Goal: Task Accomplishment & Management: Manage account settings

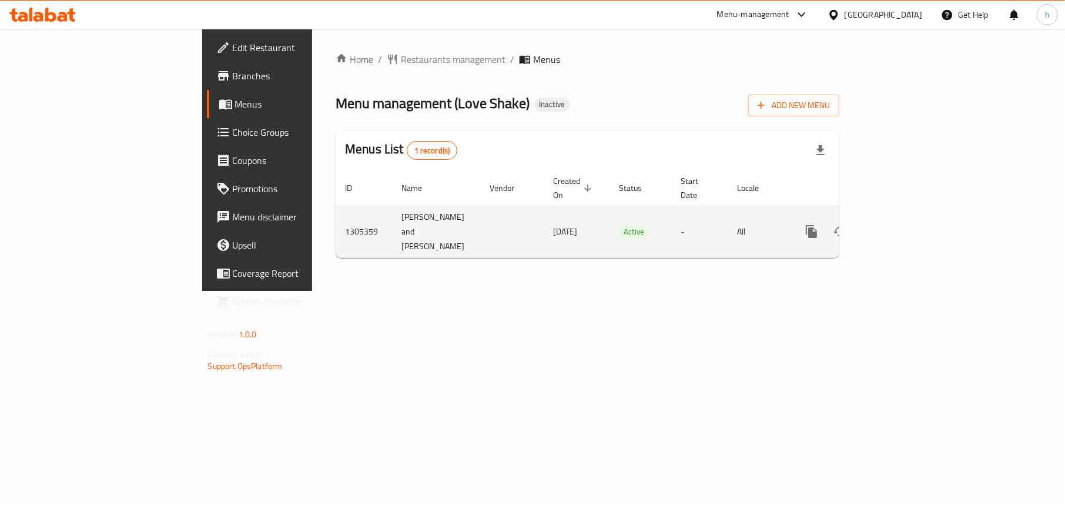
click at [904, 225] on icon "enhanced table" at bounding box center [896, 232] width 14 height 14
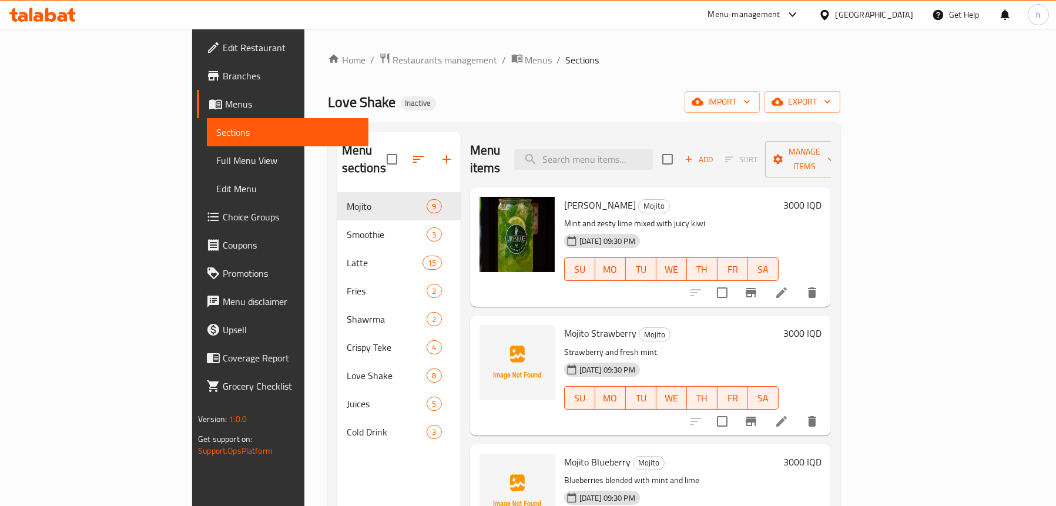
click at [225, 108] on span "Menus" at bounding box center [292, 104] width 134 height 14
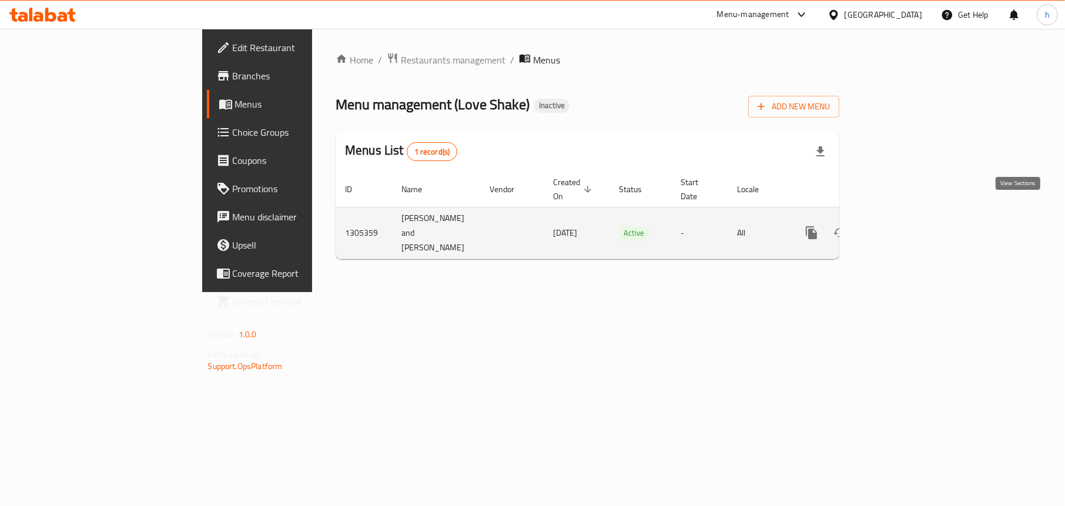
click at [904, 226] on icon "enhanced table" at bounding box center [896, 233] width 14 height 14
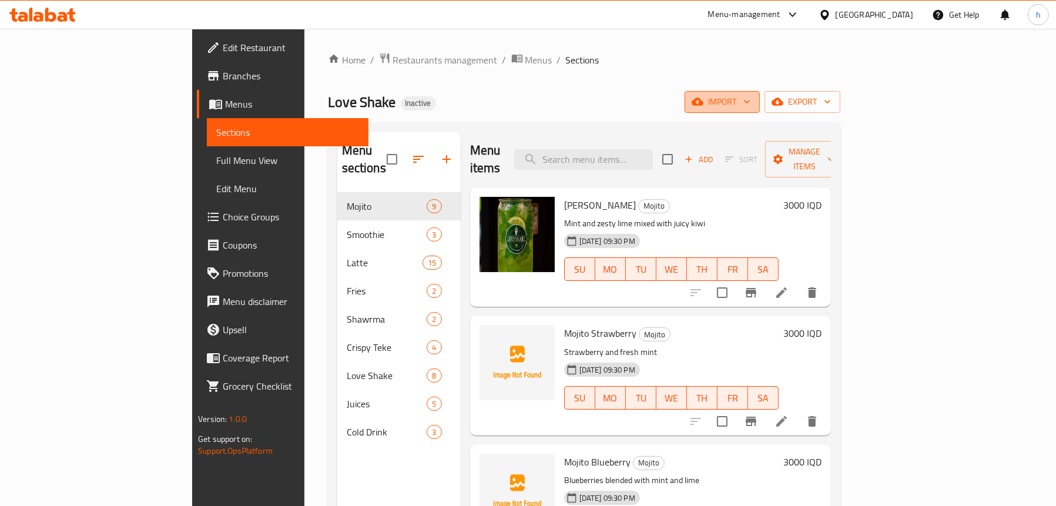
click at [751, 105] on span "import" at bounding box center [722, 102] width 56 height 15
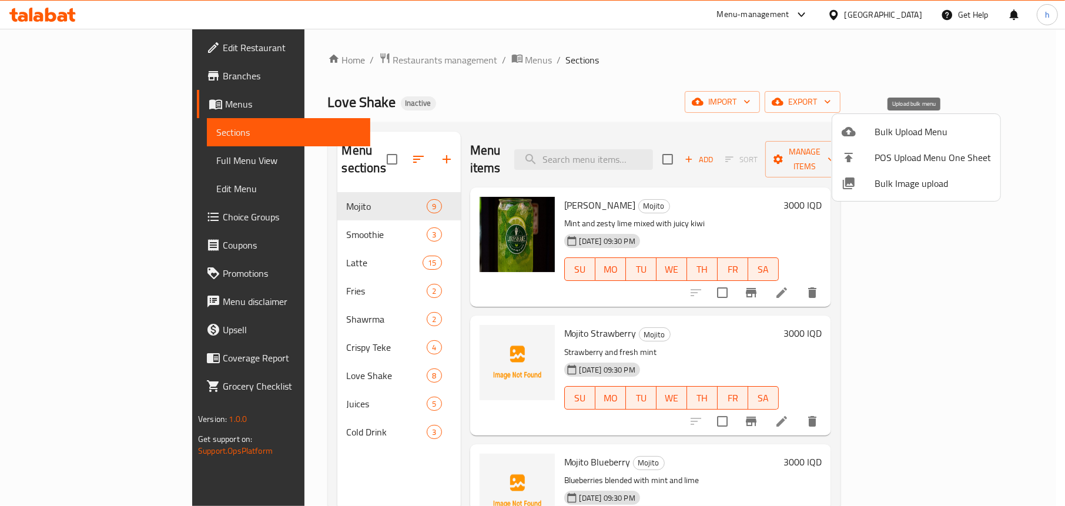
click at [872, 133] on div at bounding box center [858, 132] width 33 height 14
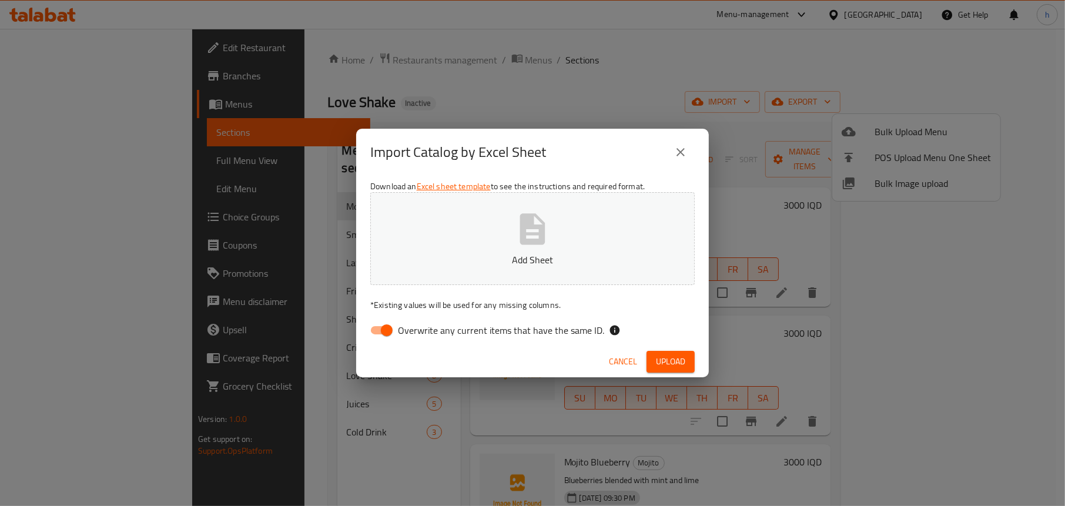
click at [366, 346] on div "Cancel Upload" at bounding box center [532, 361] width 353 height 31
click at [372, 337] on input "Overwrite any current items that have the same ID." at bounding box center [386, 330] width 67 height 22
checkbox input "false"
click at [575, 215] on button "Add Sheet" at bounding box center [532, 238] width 324 height 93
click at [678, 362] on span "Upload" at bounding box center [670, 361] width 29 height 15
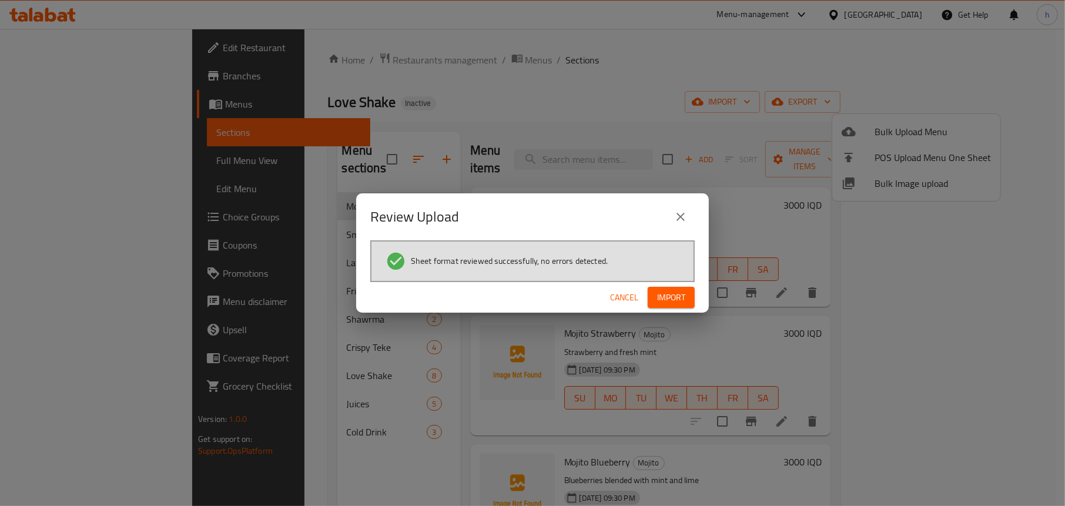
click at [664, 303] on span "Import" at bounding box center [671, 297] width 28 height 15
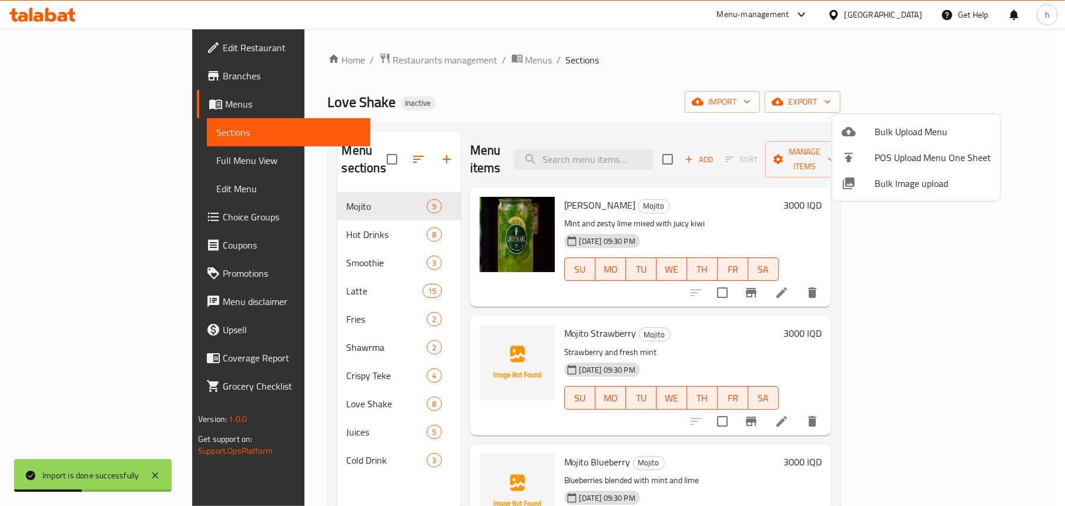
click at [390, 88] on div at bounding box center [532, 253] width 1065 height 506
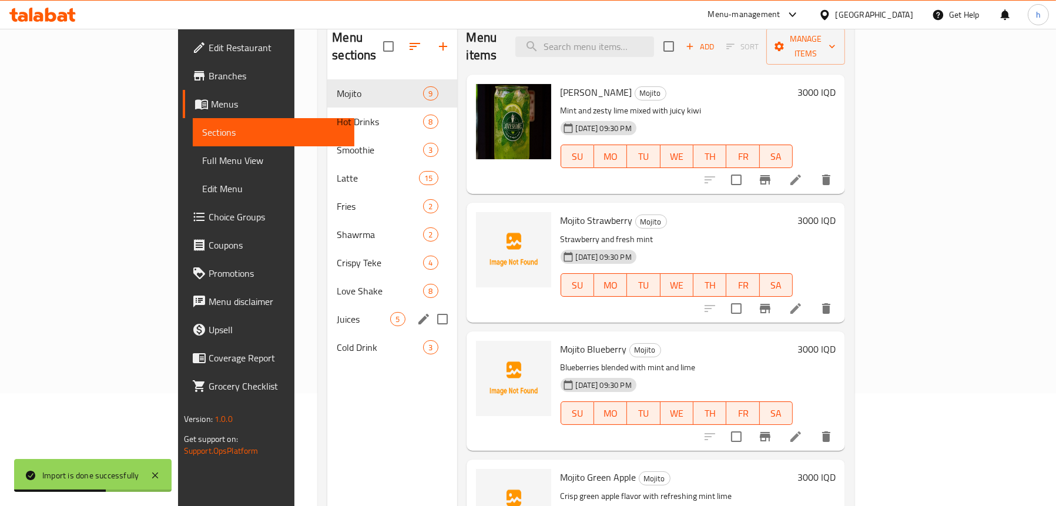
scroll to position [118, 0]
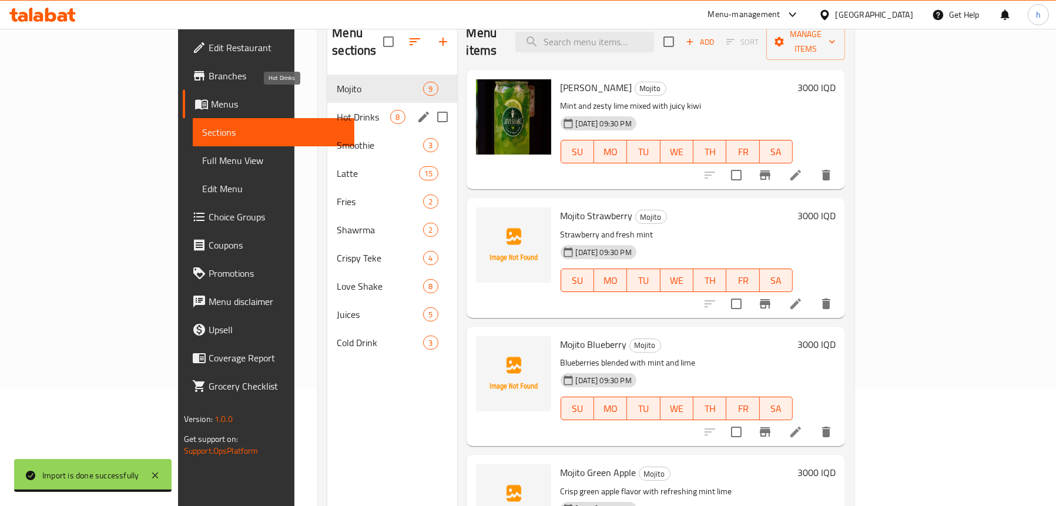
click at [337, 110] on span "Hot Drinks" at bounding box center [363, 117] width 53 height 14
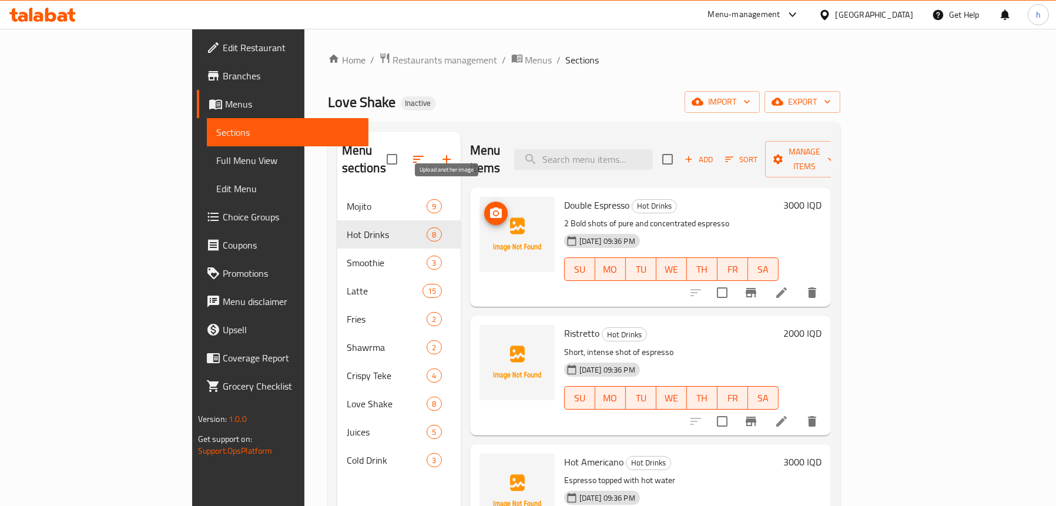
click at [490, 208] on icon "upload picture" at bounding box center [496, 213] width 12 height 11
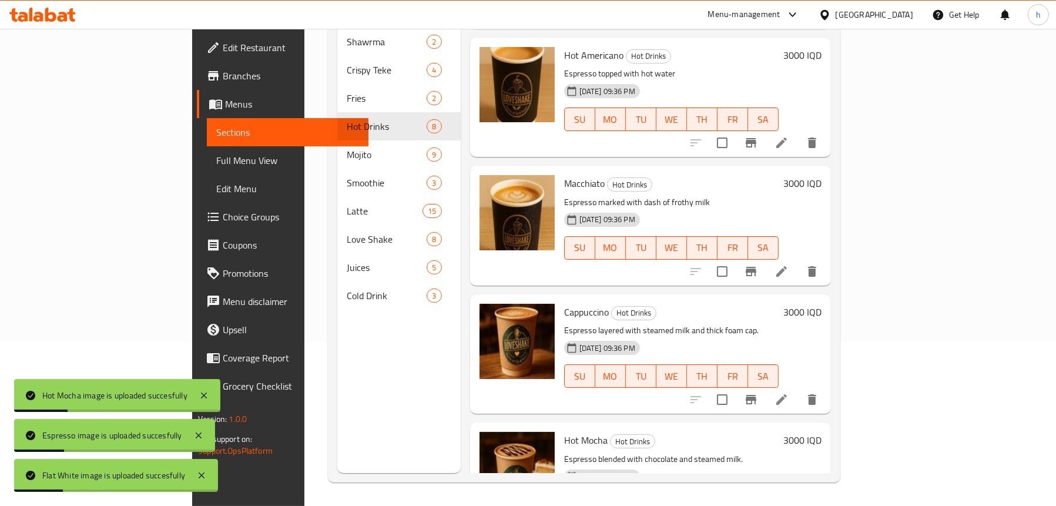
scroll to position [373, 0]
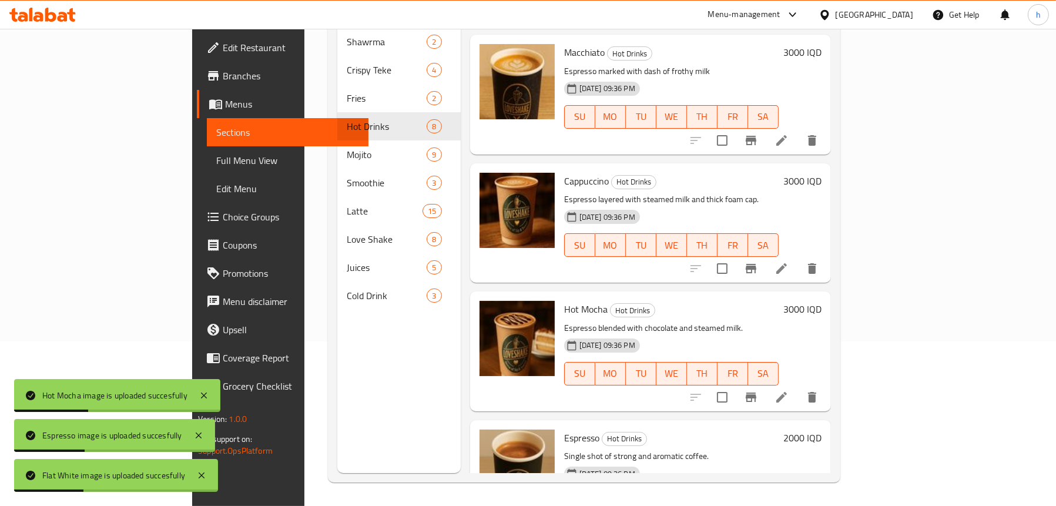
click at [216, 164] on span "Full Menu View" at bounding box center [287, 160] width 143 height 14
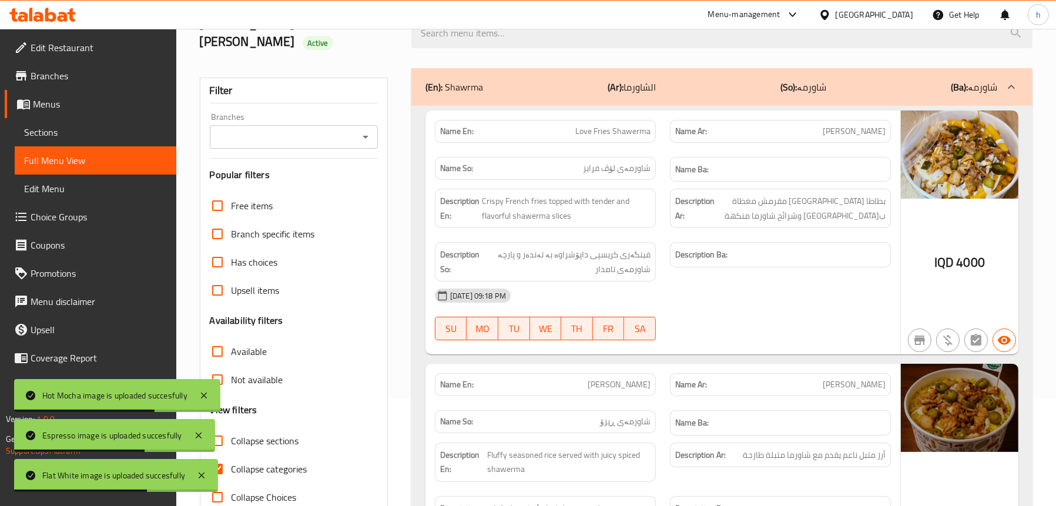
scroll to position [48, 0]
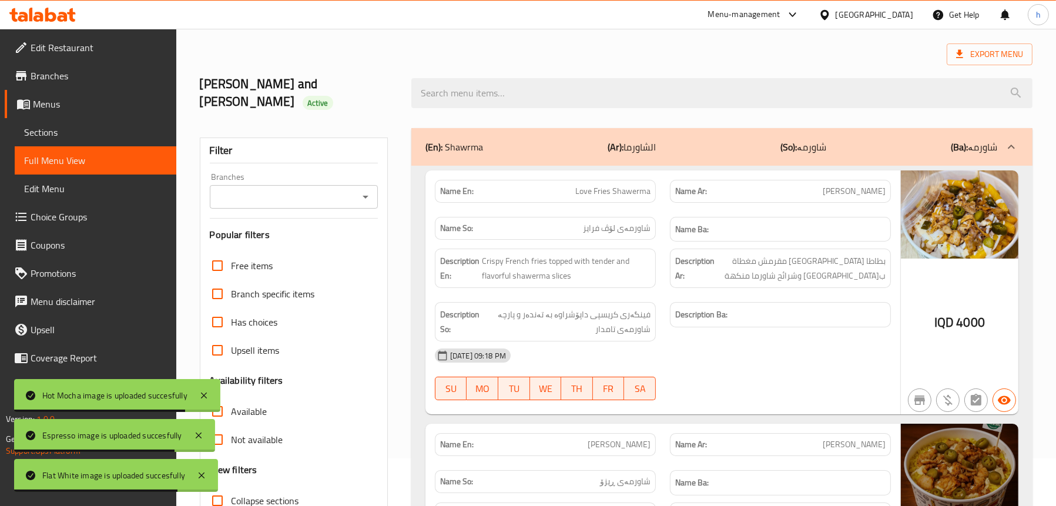
click at [365, 196] on icon "Open" at bounding box center [366, 197] width 6 height 3
click at [322, 226] on li "Love Shake," at bounding box center [293, 229] width 169 height 21
type input "Love Shake,"
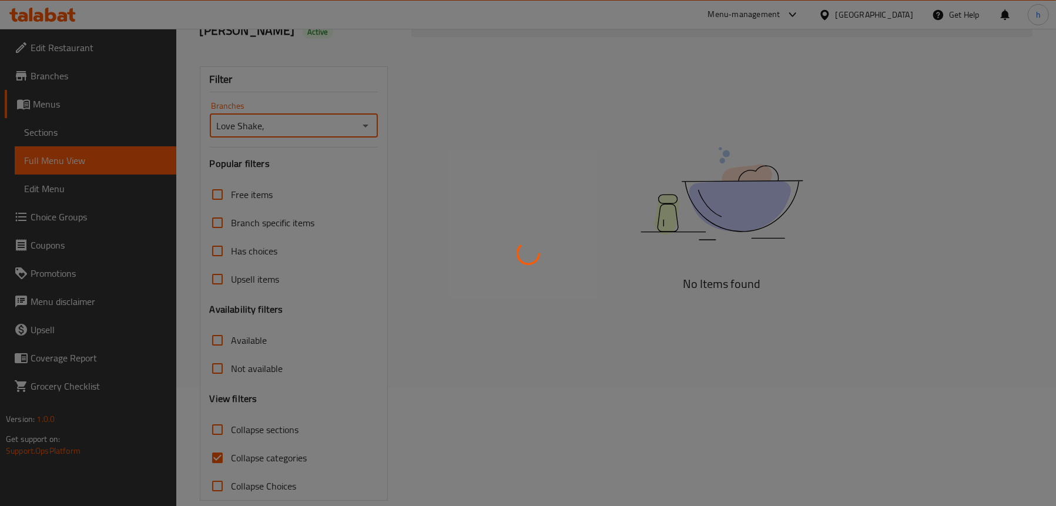
scroll to position [119, 0]
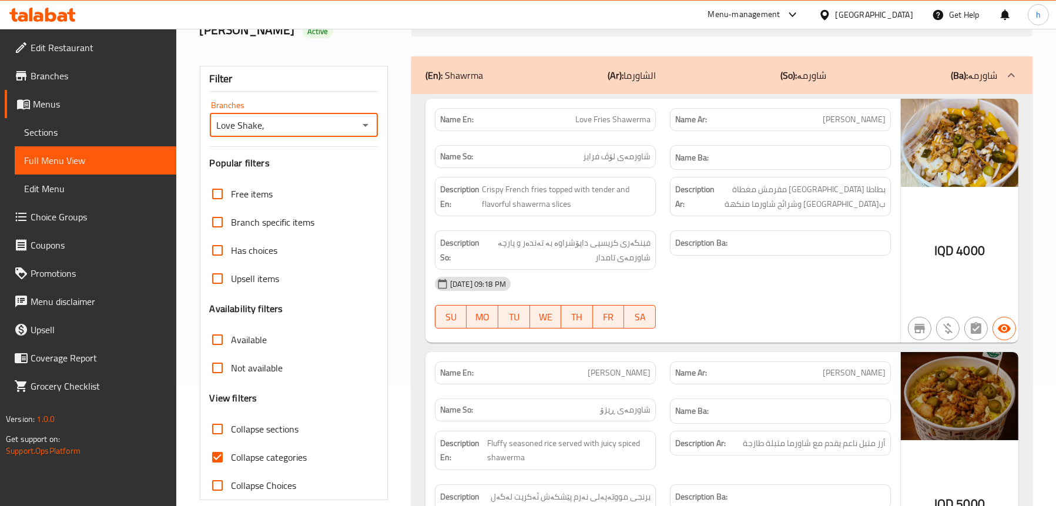
click at [275, 422] on span "Collapse sections" at bounding box center [266, 429] width 68 height 14
click at [232, 415] on input "Collapse sections" at bounding box center [217, 429] width 28 height 28
checkbox input "true"
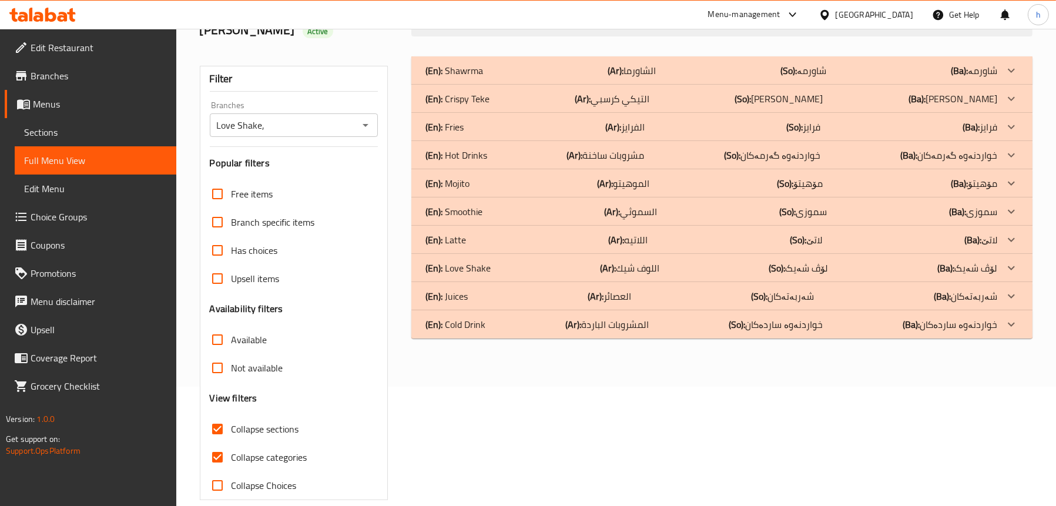
click at [491, 78] on div "(En): Hot Drinks (Ar): مشروبات ساخنة (So): خواردنەوە گەرمەکان (Ba): خواردنەوە گ…" at bounding box center [712, 70] width 572 height 14
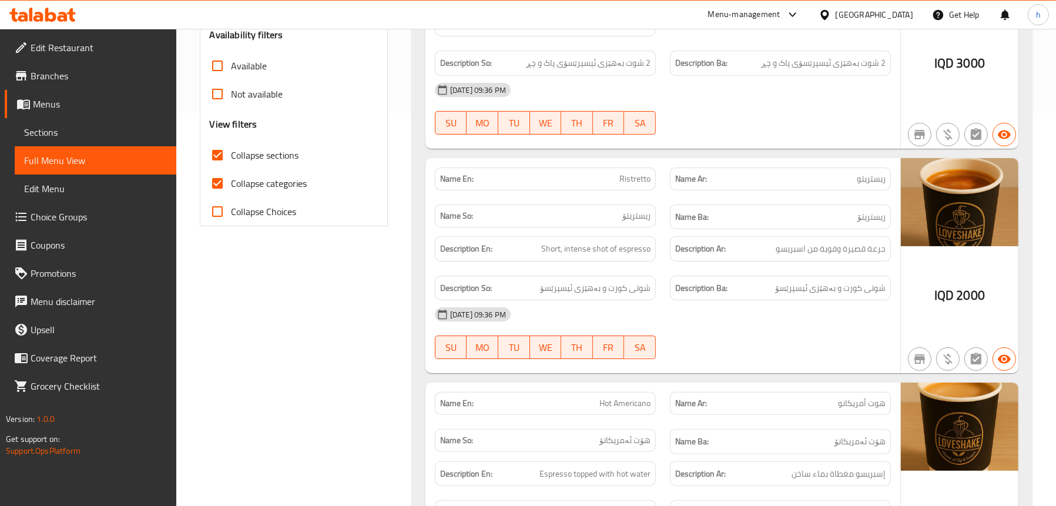
scroll to position [413, 0]
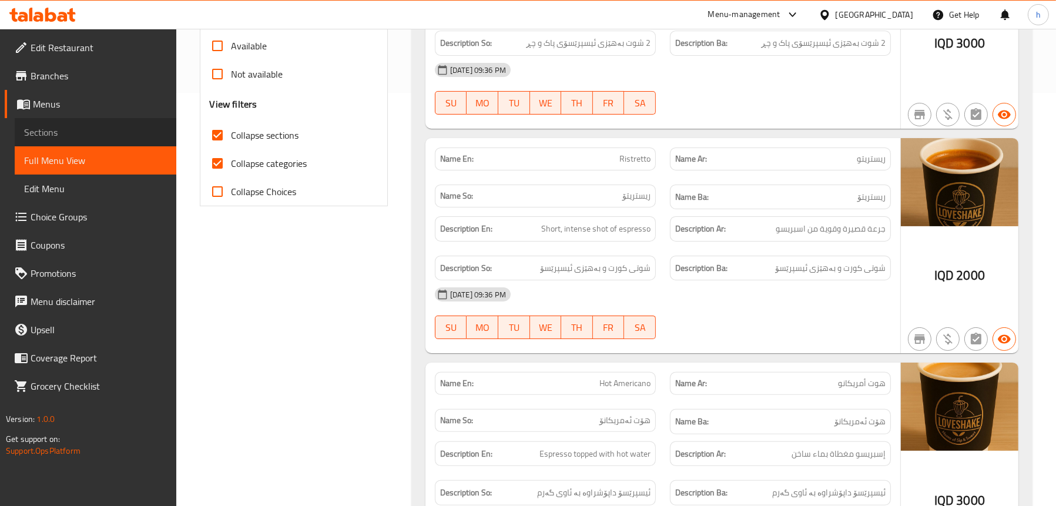
click at [83, 126] on span "Sections" at bounding box center [95, 132] width 143 height 14
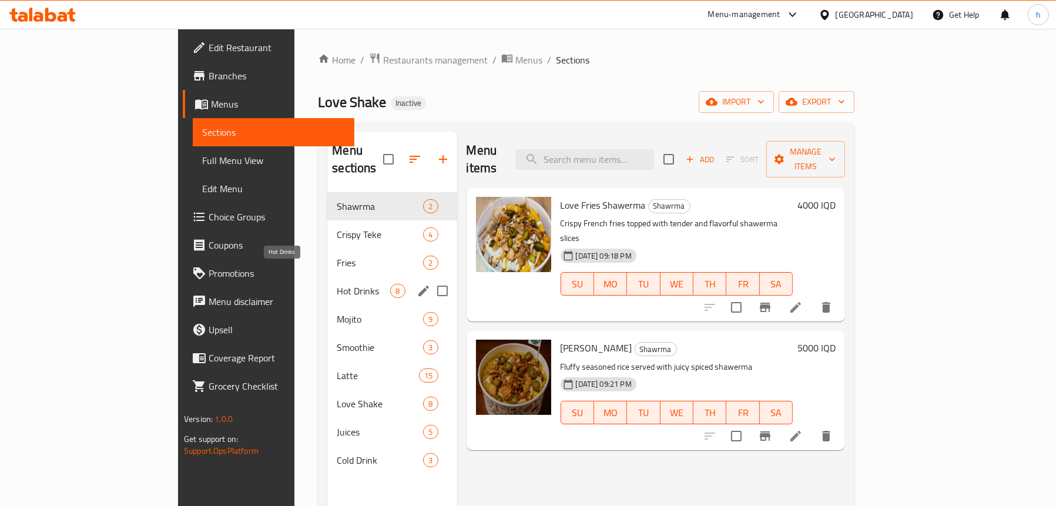
click at [337, 284] on span "Hot Drinks" at bounding box center [363, 291] width 53 height 14
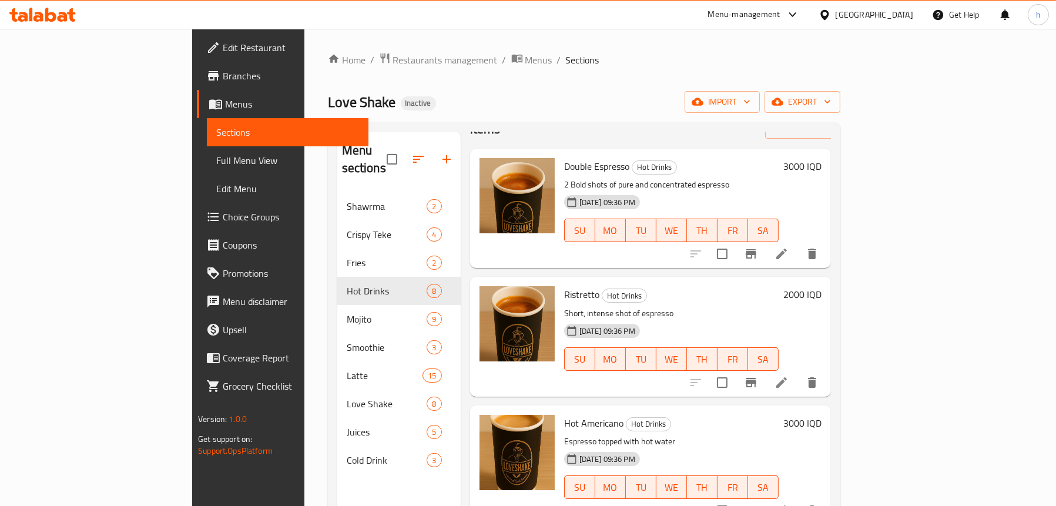
scroll to position [59, 0]
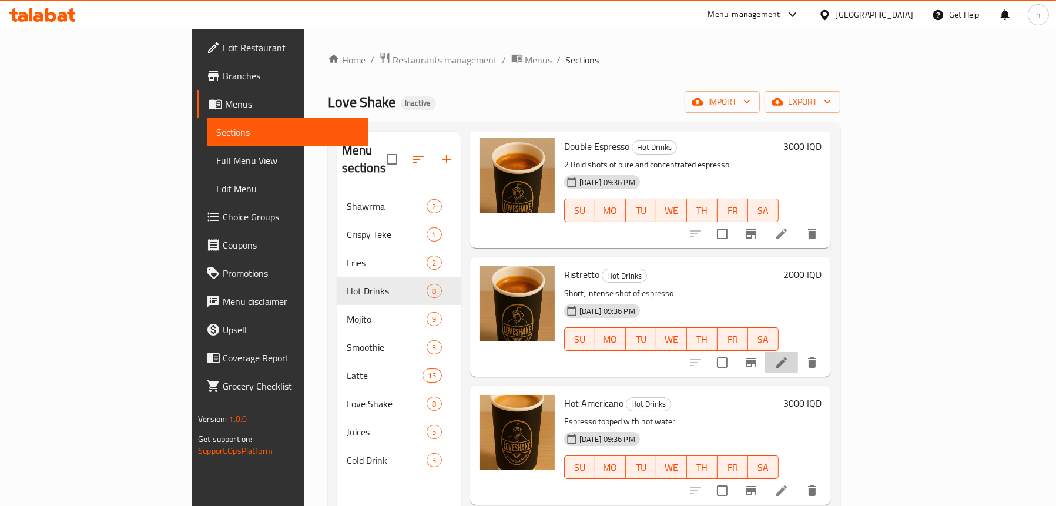
click at [798, 352] on li at bounding box center [781, 362] width 33 height 21
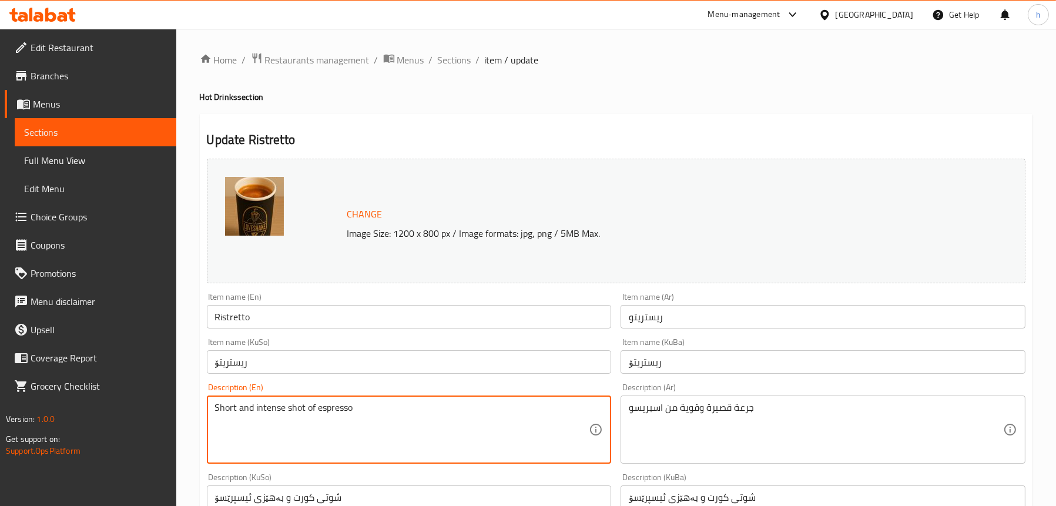
type textarea "Short and intense shot of espresso"
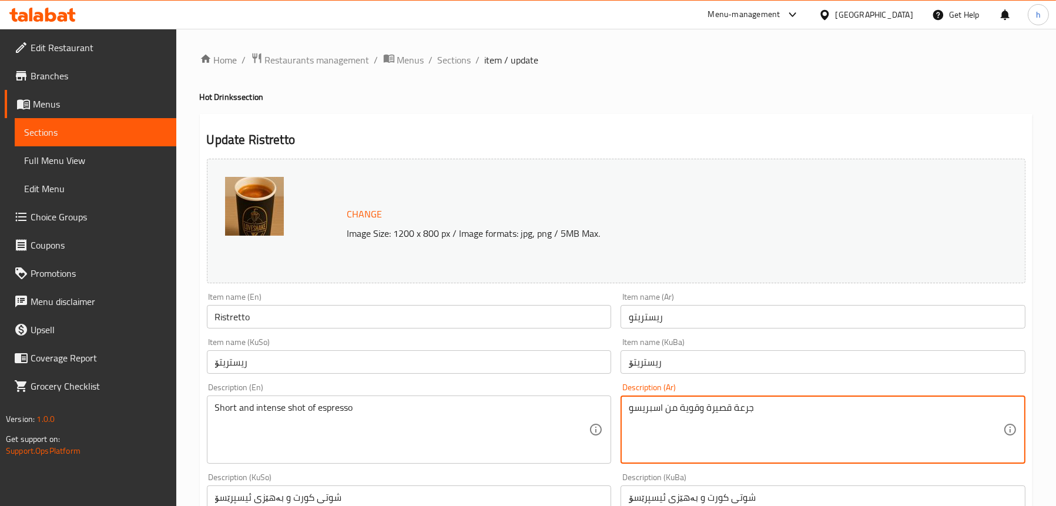
scroll to position [118, 0]
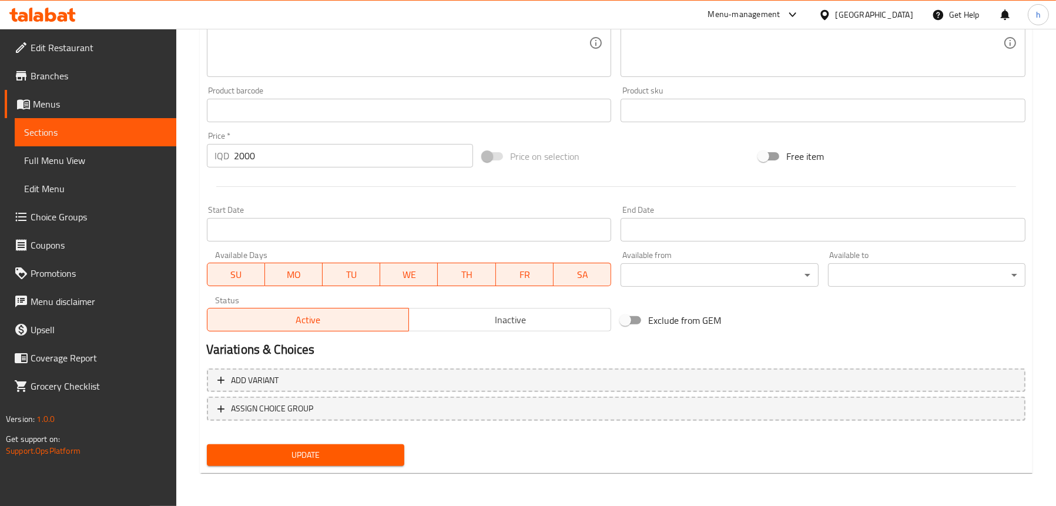
click at [294, 457] on span "Update" at bounding box center [305, 455] width 179 height 15
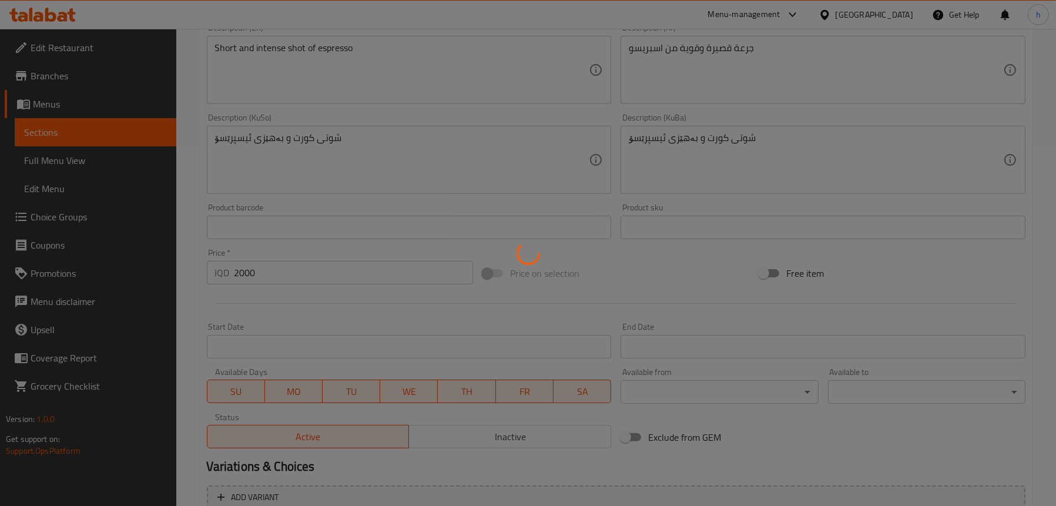
scroll to position [359, 0]
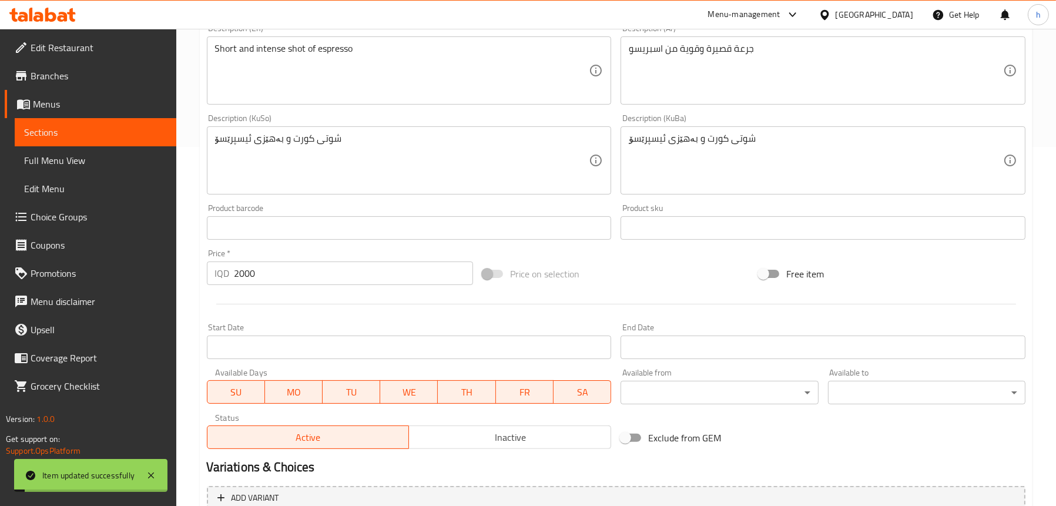
click at [71, 164] on span "Full Menu View" at bounding box center [95, 160] width 143 height 14
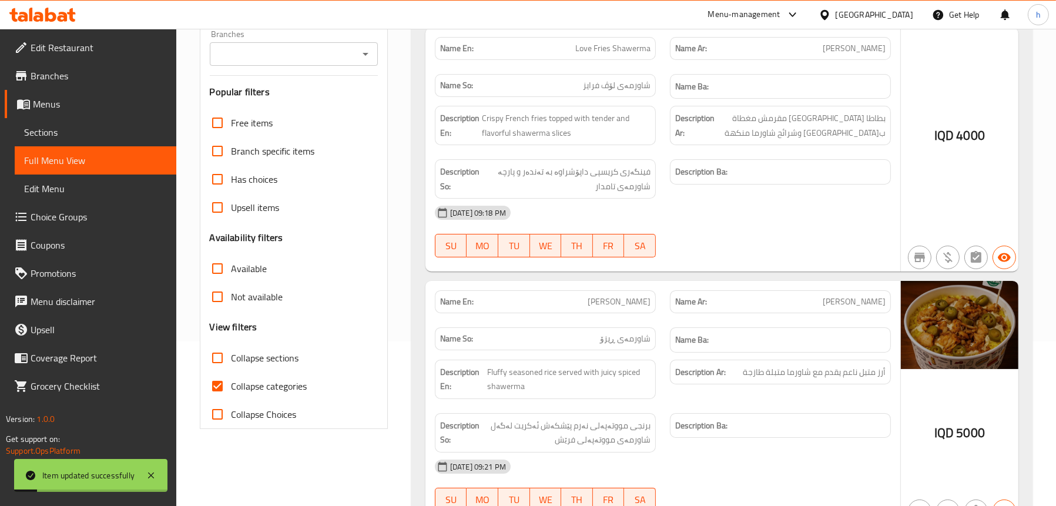
scroll to position [124, 0]
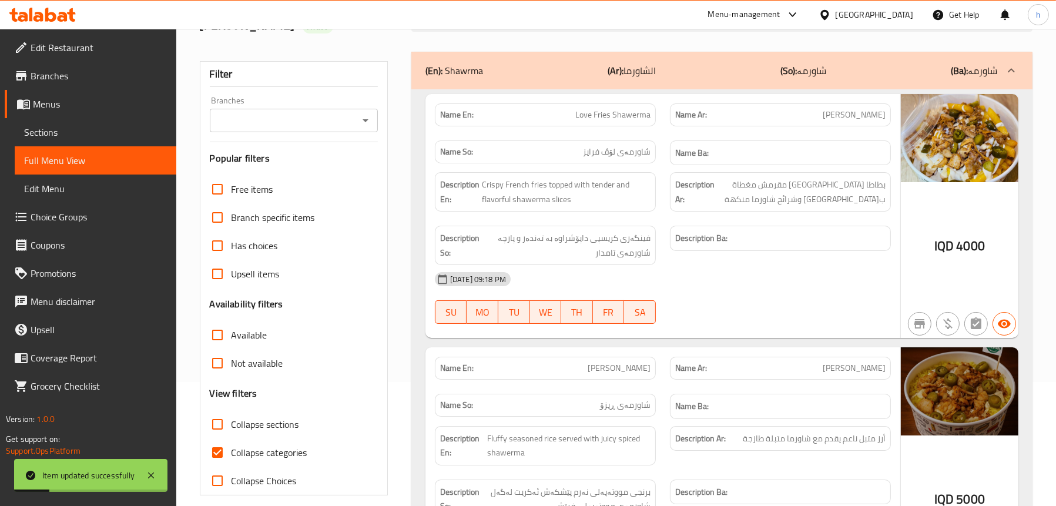
click at [366, 119] on icon "Open" at bounding box center [366, 120] width 6 height 3
click at [292, 149] on li "Love Shake," at bounding box center [293, 153] width 169 height 21
type input "Love Shake,"
click at [250, 417] on span "Collapse sections" at bounding box center [266, 424] width 68 height 14
click at [232, 410] on input "Collapse sections" at bounding box center [217, 424] width 28 height 28
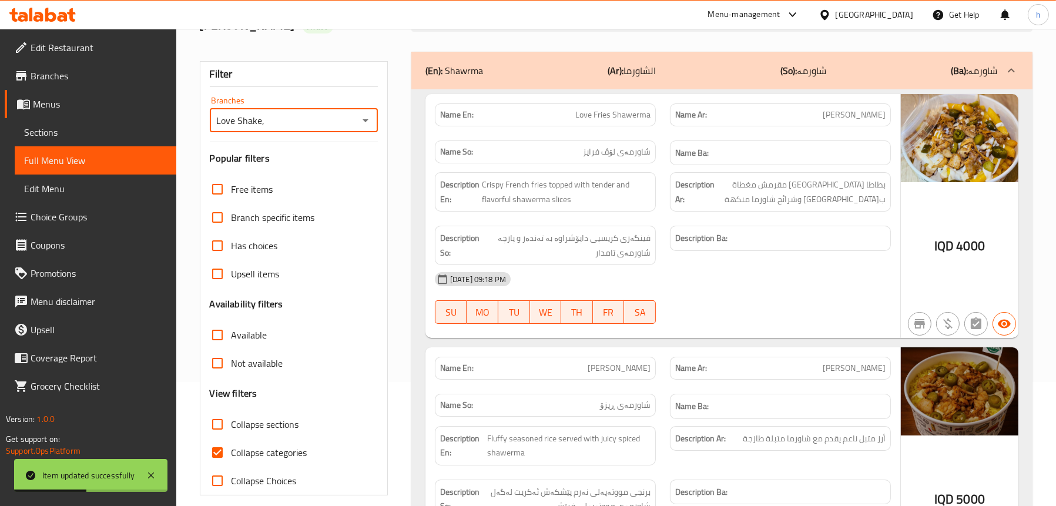
checkbox input "true"
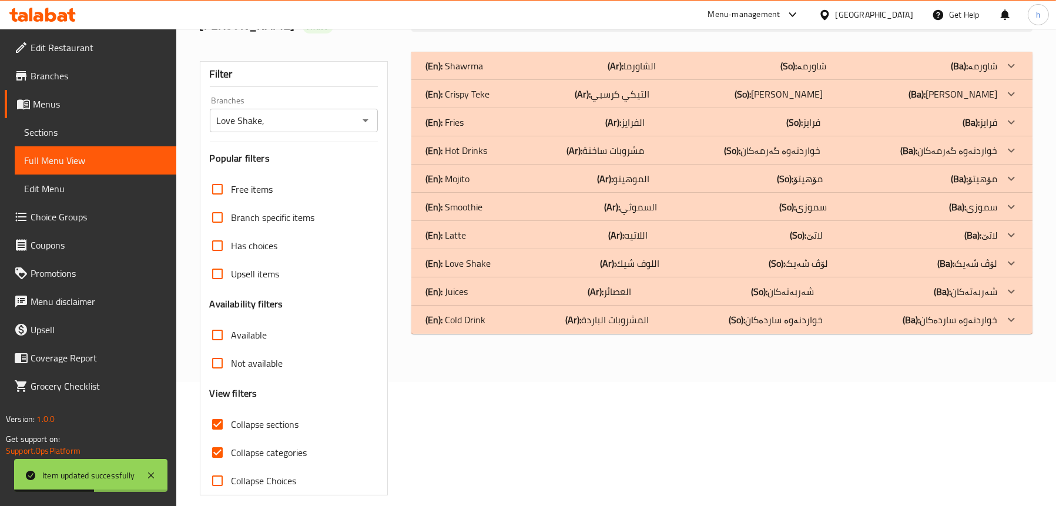
scroll to position [119, 0]
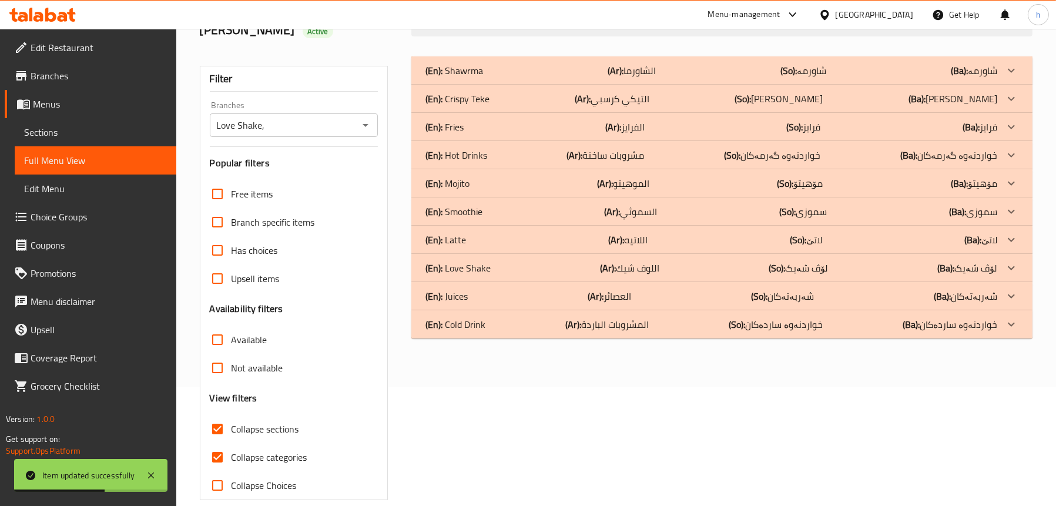
click at [477, 78] on p "(En): Hot Drinks" at bounding box center [455, 70] width 58 height 14
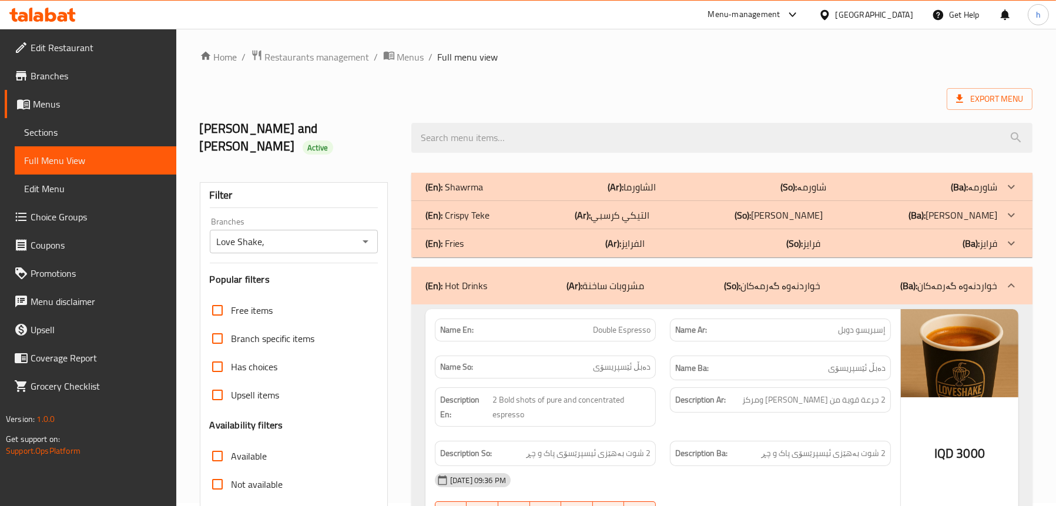
scroll to position [0, 0]
